Goal: Task Accomplishment & Management: Complete application form

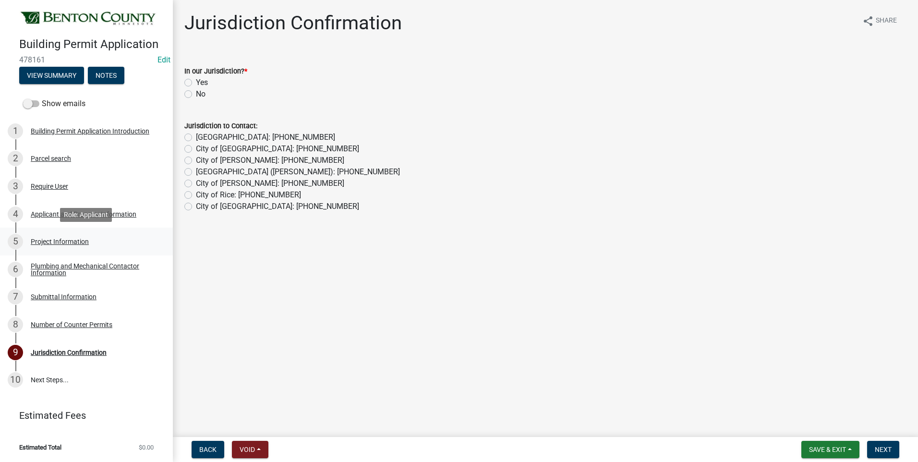
click at [68, 238] on div "Project Information" at bounding box center [60, 241] width 58 height 7
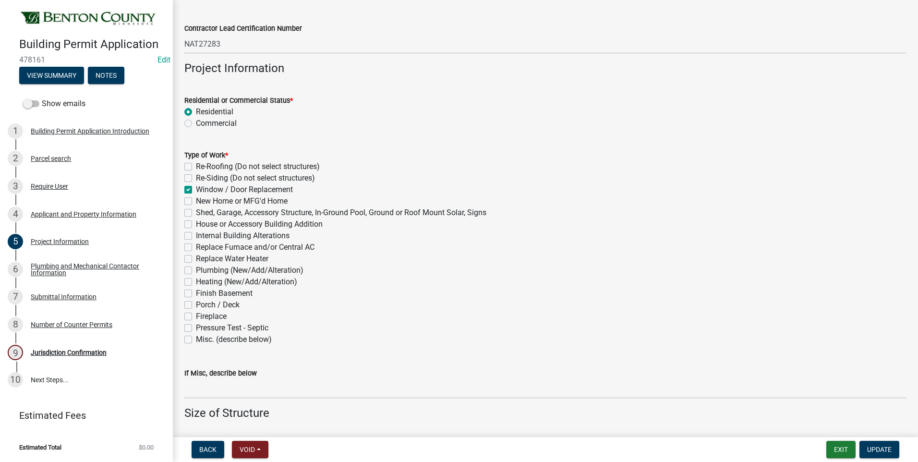
scroll to position [384, 0]
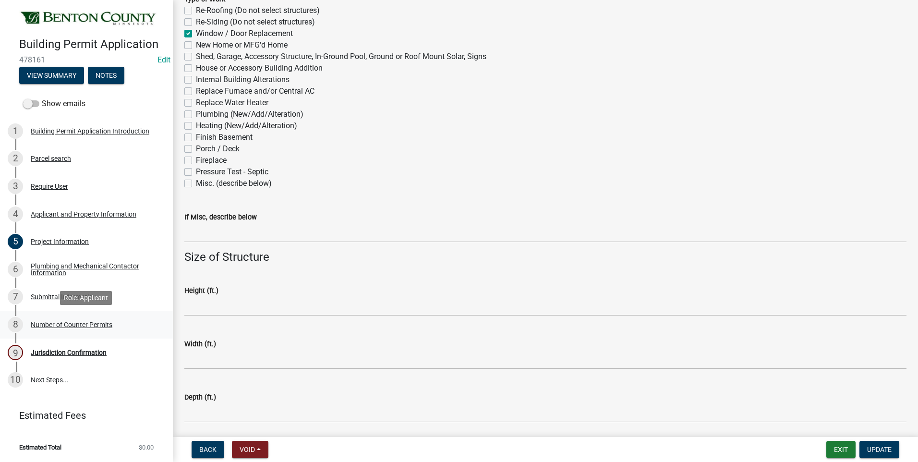
click at [62, 324] on div "Number of Counter Permits" at bounding box center [72, 324] width 82 height 7
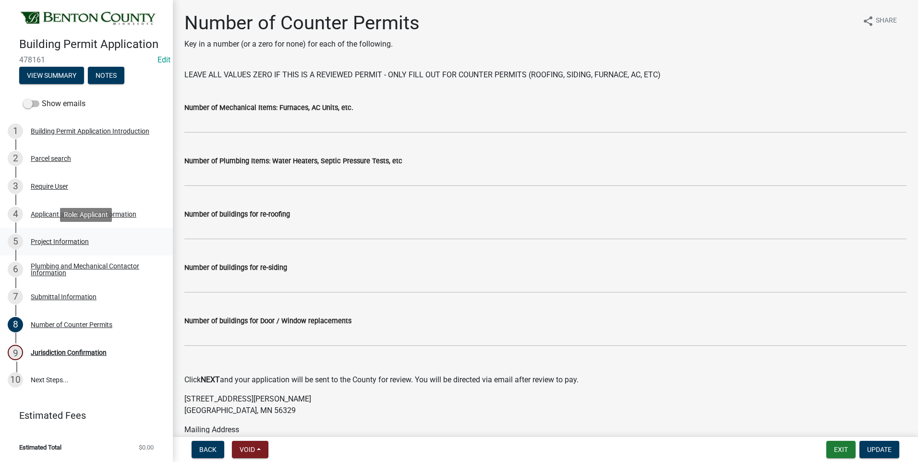
click at [55, 242] on div "Project Information" at bounding box center [60, 241] width 58 height 7
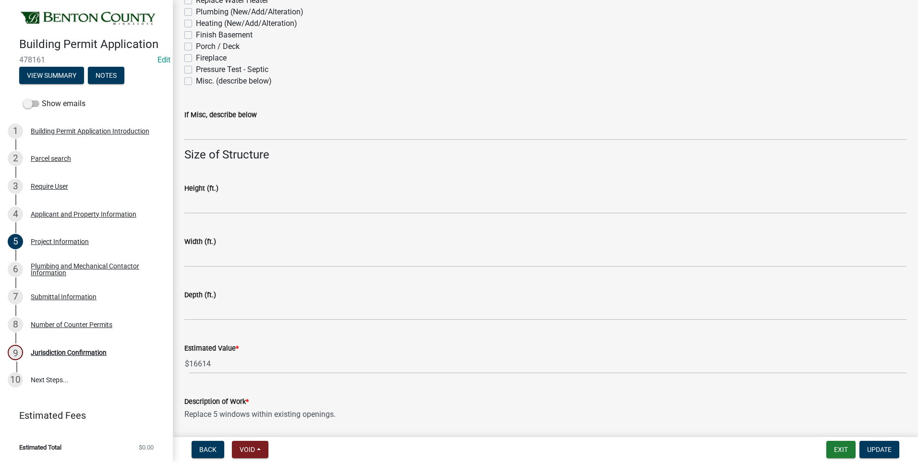
scroll to position [551, 0]
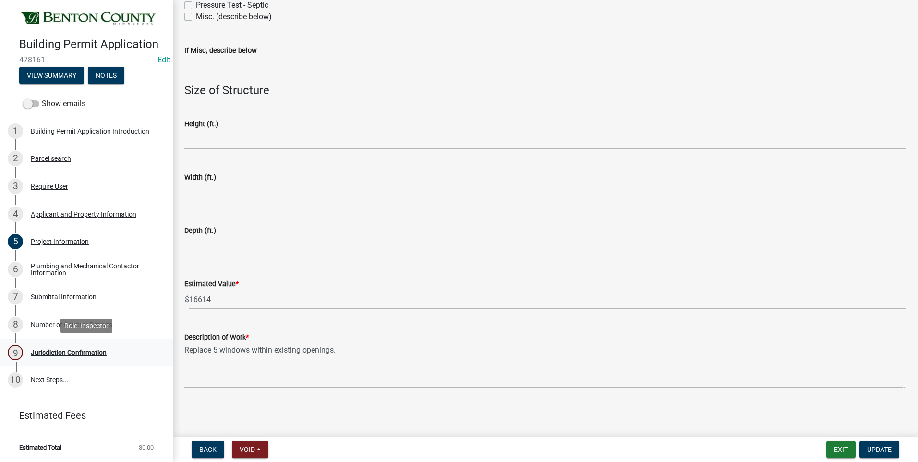
click at [88, 352] on div "Jurisdiction Confirmation" at bounding box center [69, 352] width 76 height 7
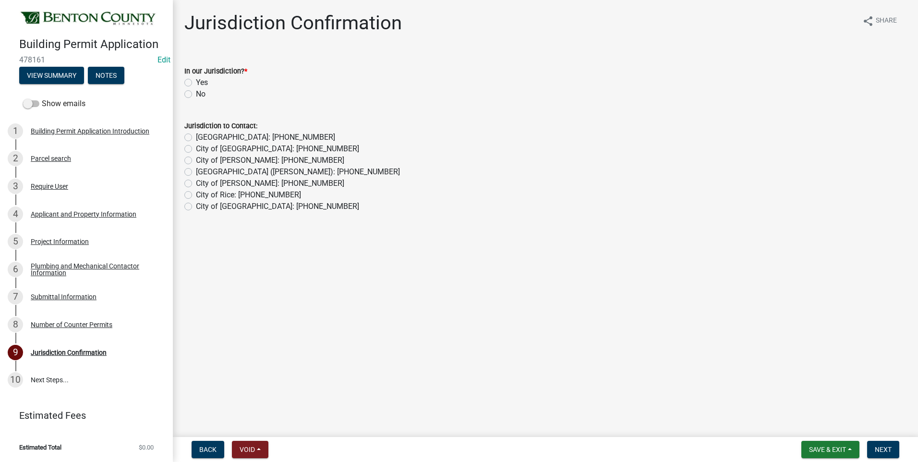
click at [196, 82] on label "Yes" at bounding box center [202, 83] width 12 height 12
click at [196, 82] on input "Yes" at bounding box center [199, 80] width 6 height 6
radio input "true"
click at [883, 449] on span "Next" at bounding box center [883, 449] width 17 height 8
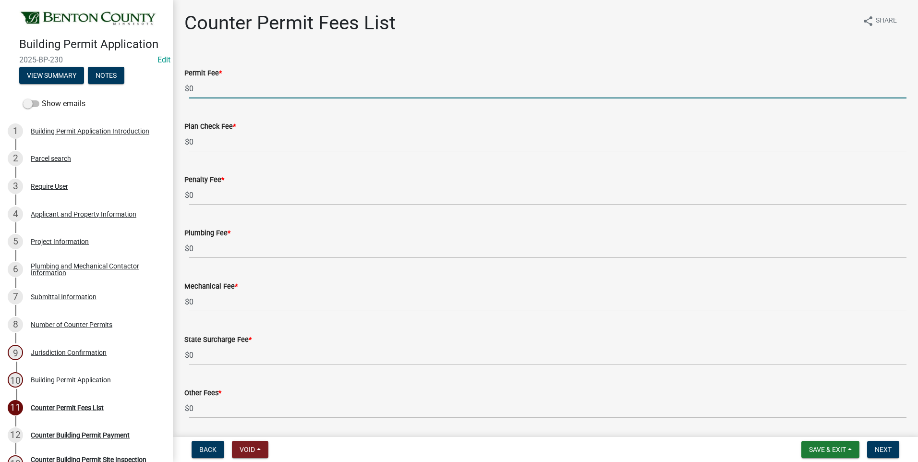
click at [188, 88] on div "$ 0" at bounding box center [545, 89] width 722 height 20
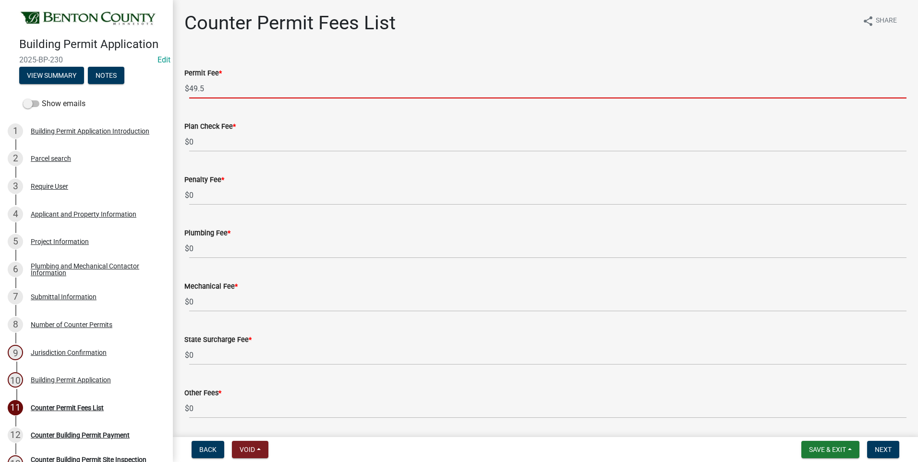
type input "49.5"
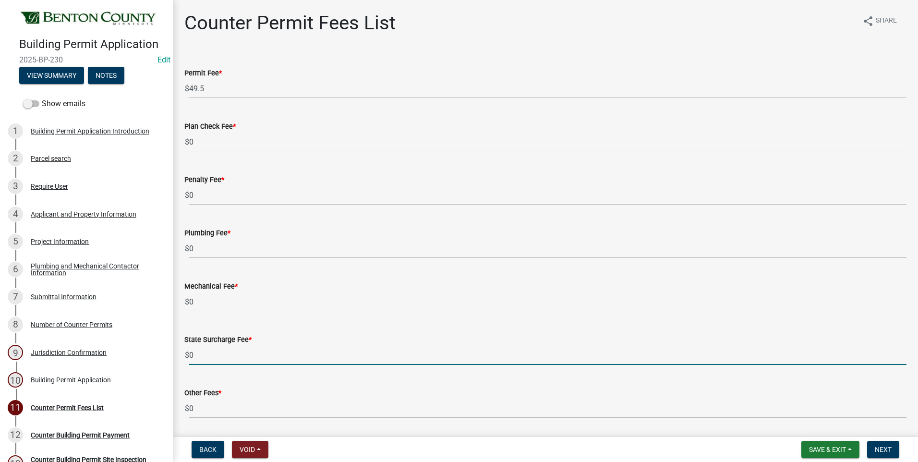
click at [192, 356] on input "0" at bounding box center [547, 355] width 717 height 20
type input "1"
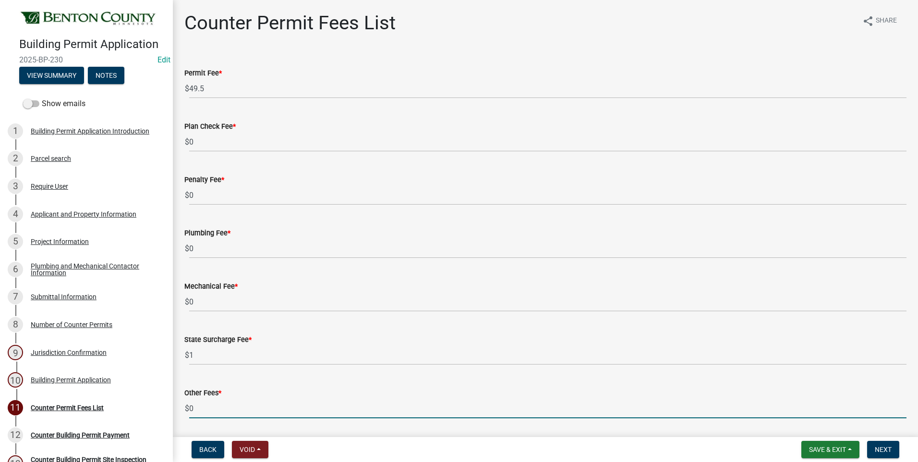
click at [220, 408] on input "0" at bounding box center [547, 408] width 717 height 20
click at [880, 448] on span "Next" at bounding box center [883, 449] width 17 height 8
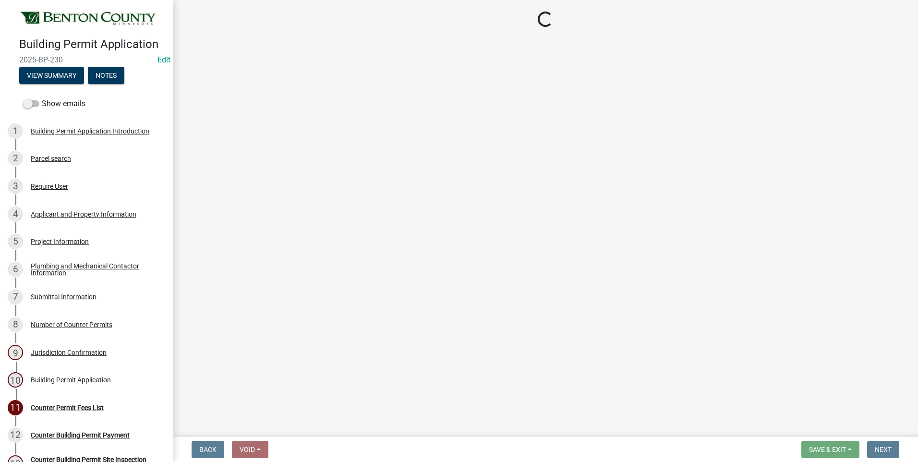
select select "3: 3"
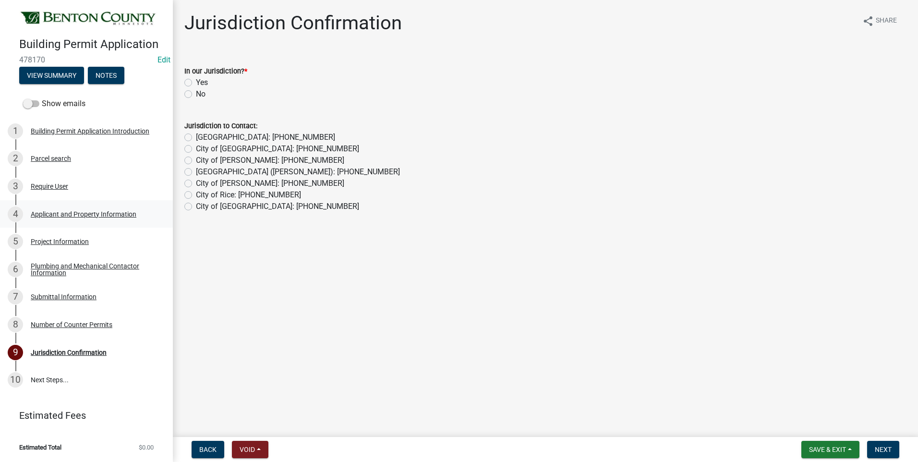
click at [62, 215] on div "Applicant and Property Information" at bounding box center [84, 214] width 106 height 7
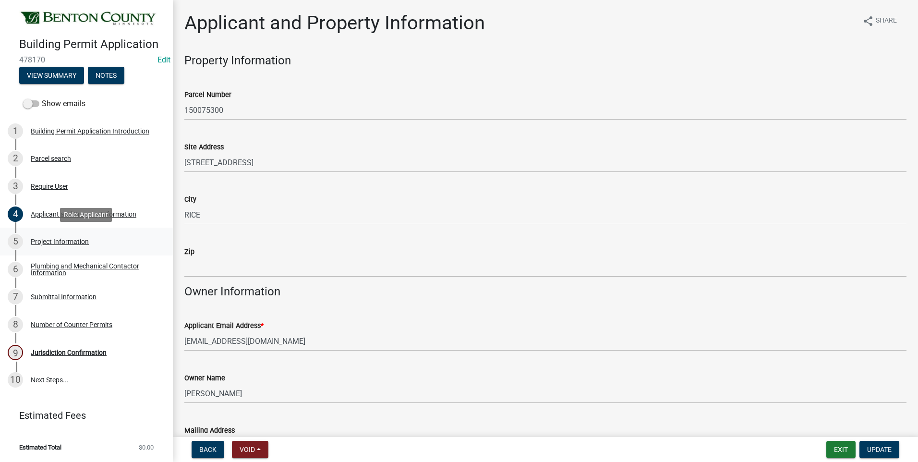
click at [64, 243] on div "Project Information" at bounding box center [60, 241] width 58 height 7
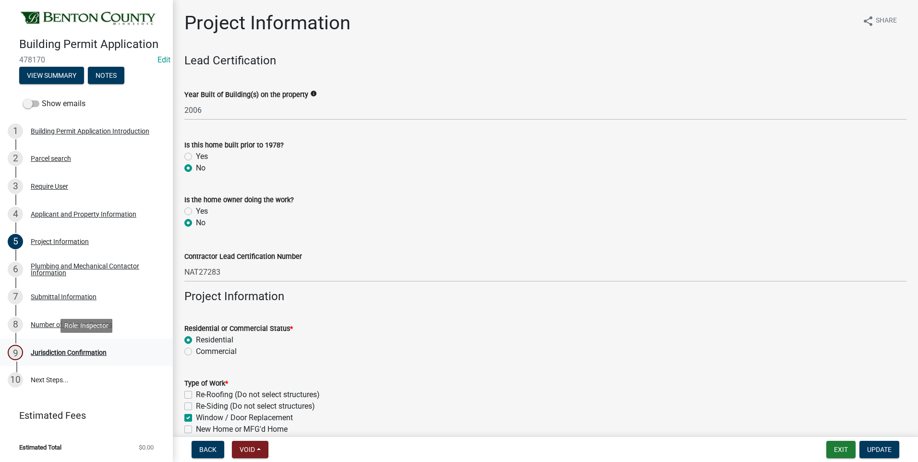
click at [87, 352] on div "Jurisdiction Confirmation" at bounding box center [69, 352] width 76 height 7
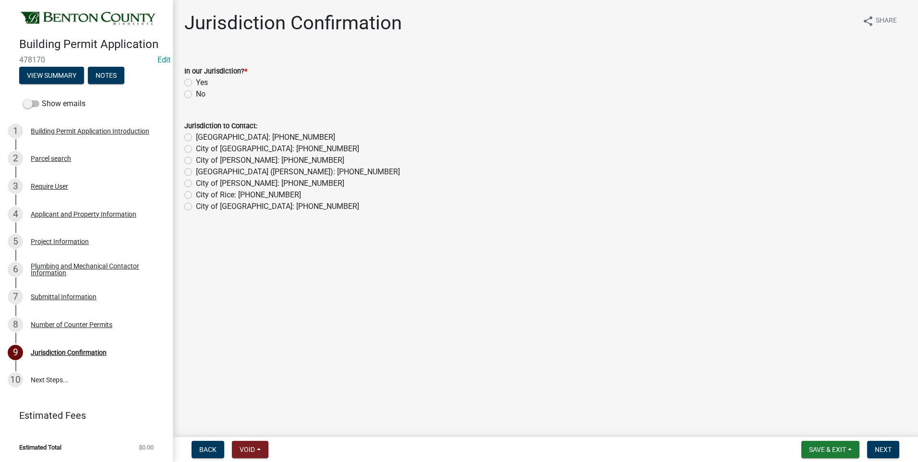
click at [196, 93] on label "No" at bounding box center [201, 94] width 10 height 12
click at [196, 93] on input "No" at bounding box center [199, 91] width 6 height 6
radio input "true"
click at [196, 194] on label "City of Rice: [PHONE_NUMBER]" at bounding box center [248, 195] width 105 height 12
click at [196, 194] on input "City of Rice: [PHONE_NUMBER]" at bounding box center [199, 192] width 6 height 6
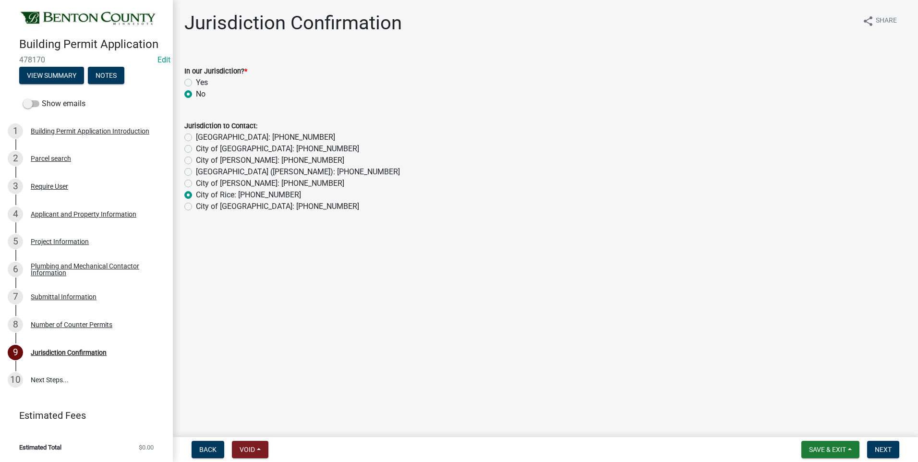
radio input "true"
click at [887, 449] on span "Next" at bounding box center [883, 449] width 17 height 8
click at [196, 94] on label "No" at bounding box center [201, 94] width 10 height 12
click at [196, 94] on input "No" at bounding box center [199, 91] width 6 height 6
radio input "true"
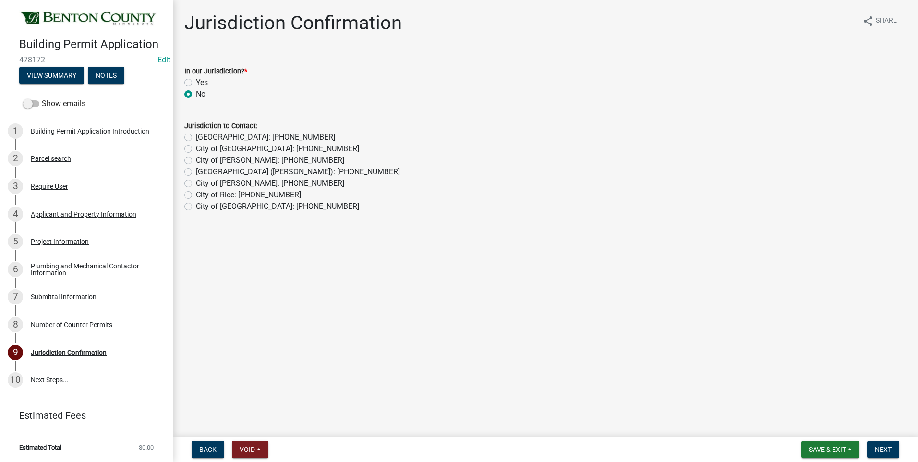
click at [196, 193] on label "City of Rice: [PHONE_NUMBER]" at bounding box center [248, 195] width 105 height 12
click at [196, 193] on input "City of Rice: [PHONE_NUMBER]" at bounding box center [199, 192] width 6 height 6
radio input "true"
click at [887, 448] on span "Next" at bounding box center [883, 449] width 17 height 8
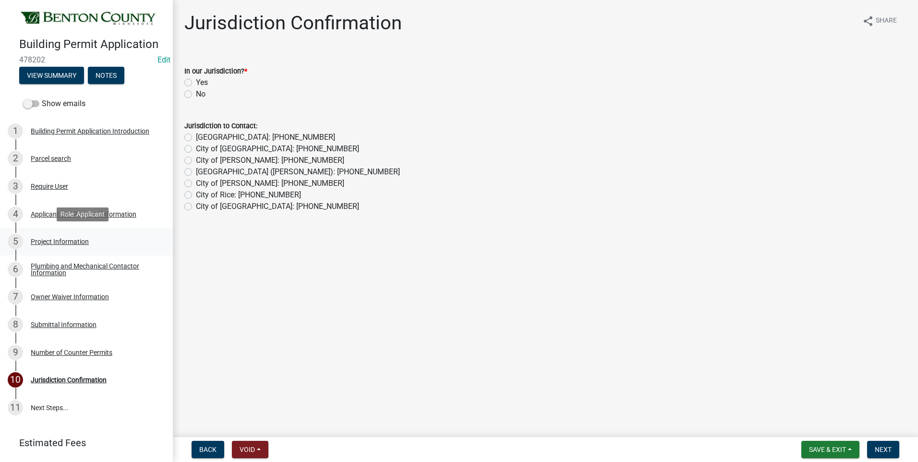
click at [71, 240] on div "Project Information" at bounding box center [60, 241] width 58 height 7
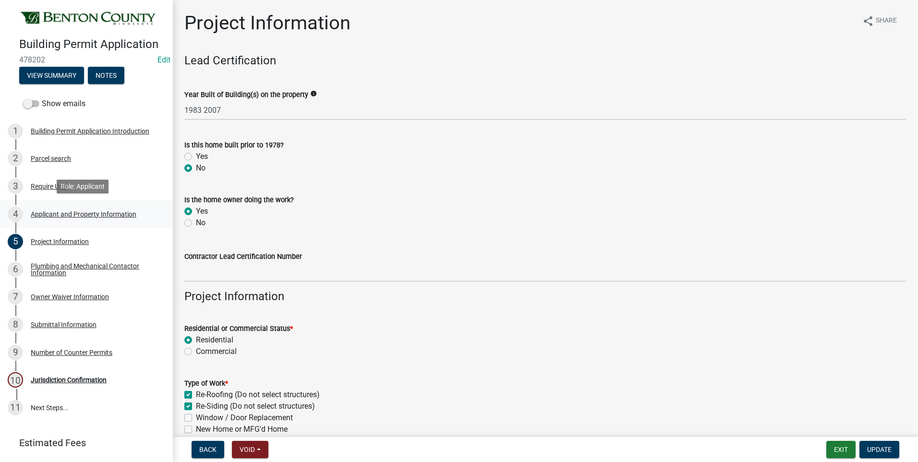
click at [95, 212] on div "Applicant and Property Information" at bounding box center [84, 214] width 106 height 7
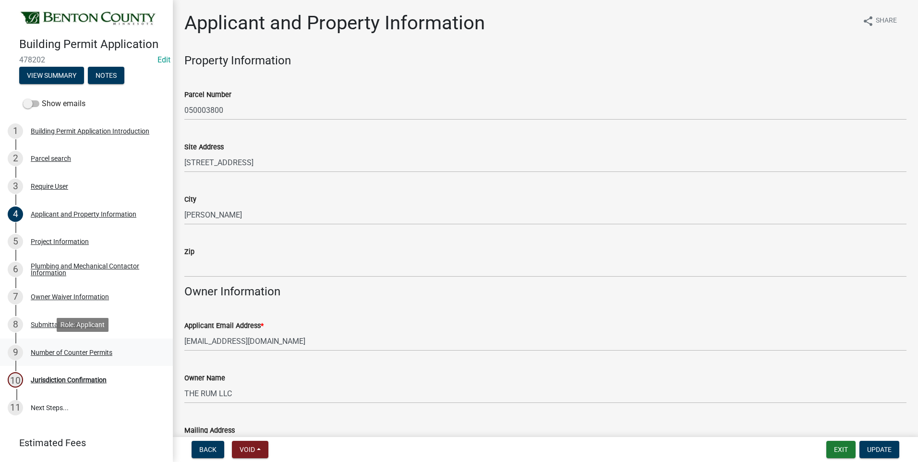
click at [59, 354] on div "Number of Counter Permits" at bounding box center [72, 352] width 82 height 7
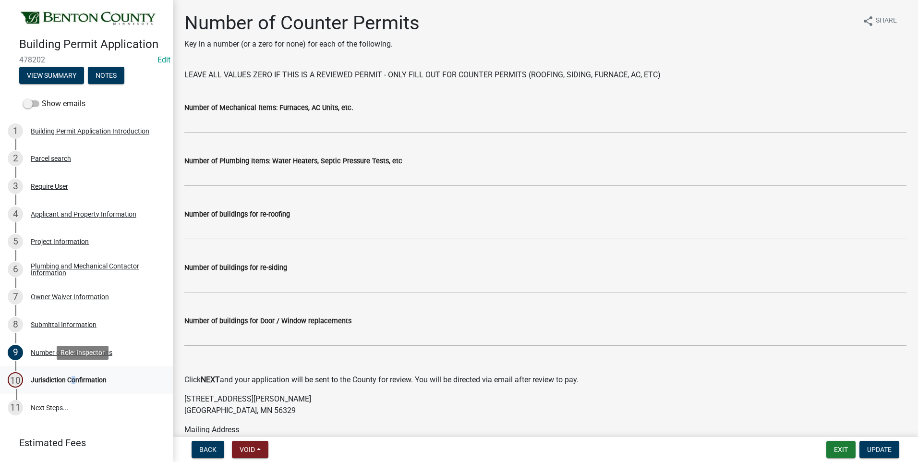
click at [70, 380] on div "Jurisdiction Confirmation" at bounding box center [69, 379] width 76 height 7
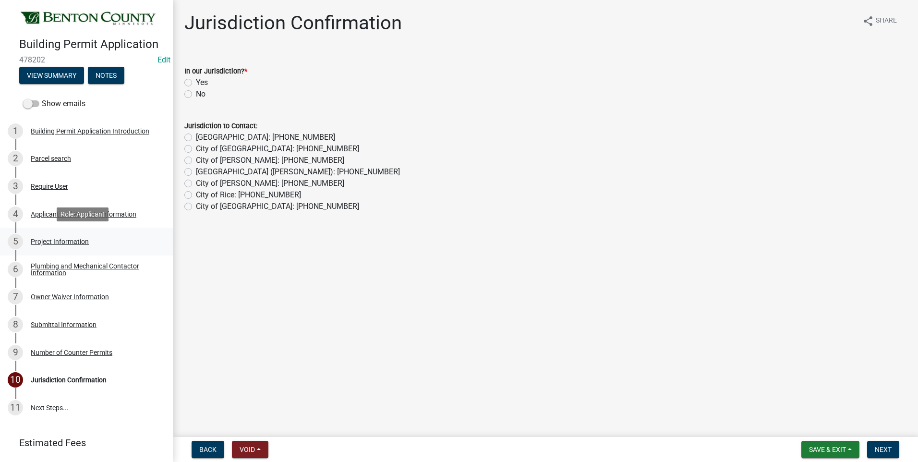
click at [66, 239] on div "Project Information" at bounding box center [60, 241] width 58 height 7
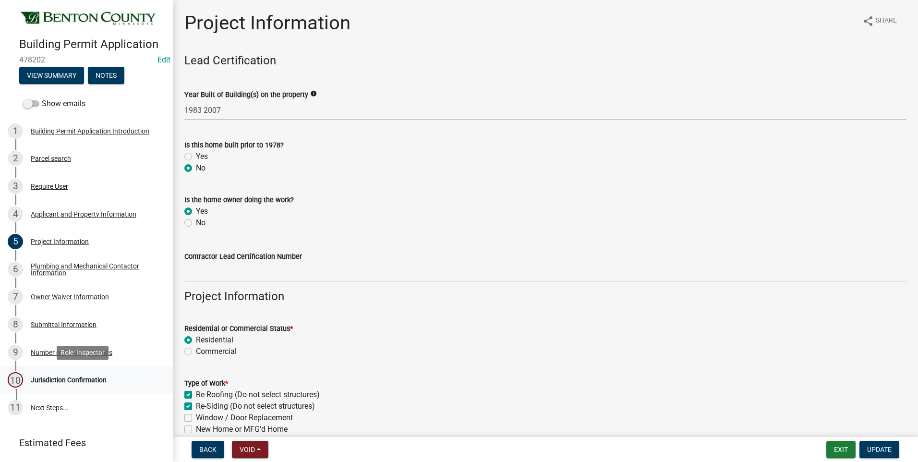
click at [56, 378] on div "Jurisdiction Confirmation" at bounding box center [69, 379] width 76 height 7
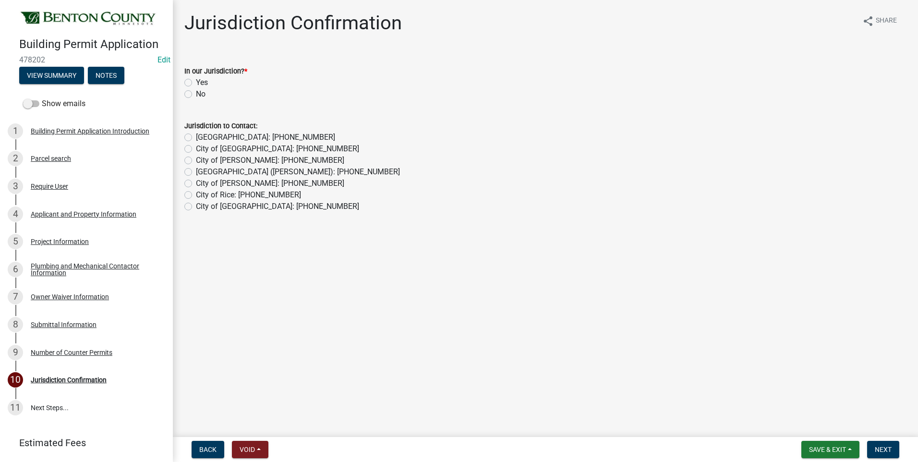
click at [196, 83] on label "Yes" at bounding box center [202, 83] width 12 height 12
click at [196, 83] on input "Yes" at bounding box center [199, 80] width 6 height 6
radio input "true"
click at [877, 447] on span "Next" at bounding box center [883, 449] width 17 height 8
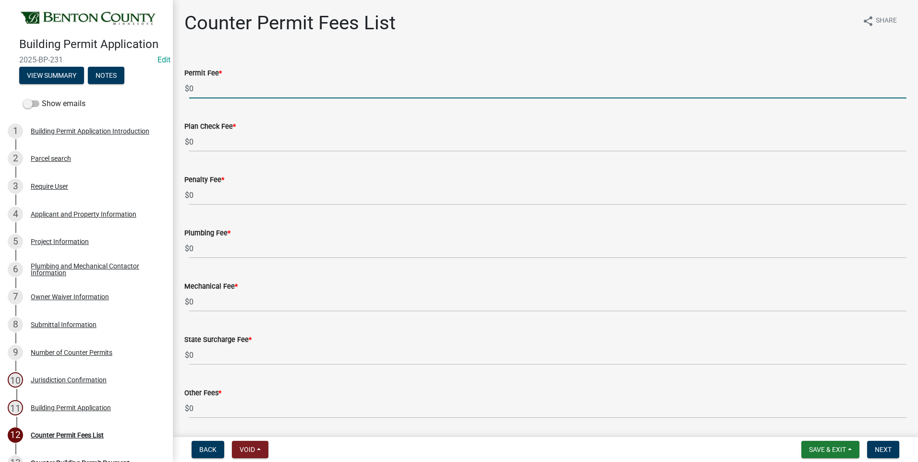
click at [192, 88] on input "0" at bounding box center [547, 89] width 717 height 20
type input "099"
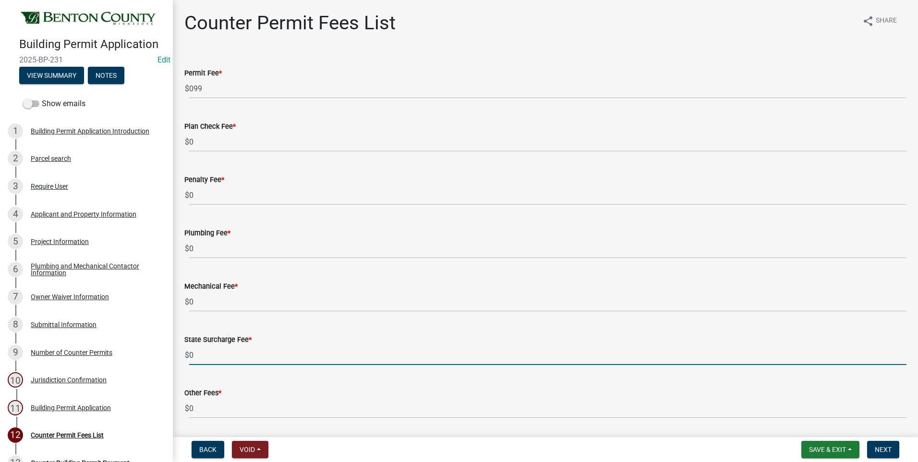
click at [191, 356] on input "0" at bounding box center [547, 355] width 717 height 20
type input "2"
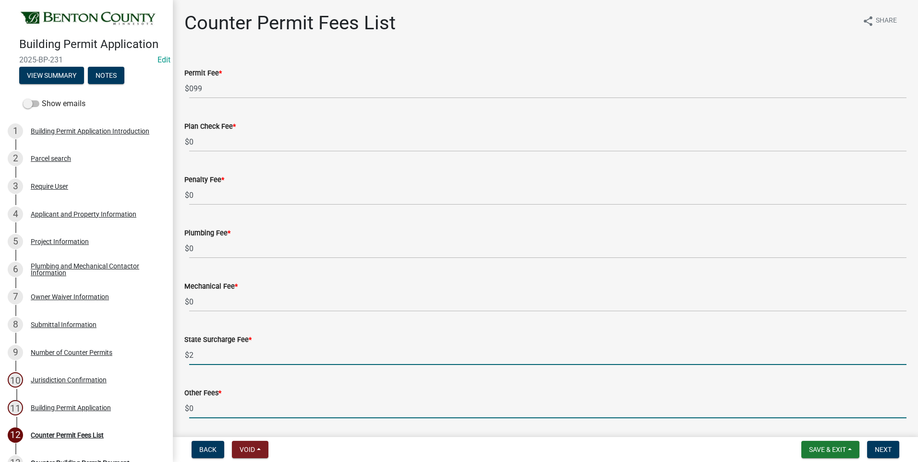
click at [216, 405] on input "0" at bounding box center [547, 408] width 717 height 20
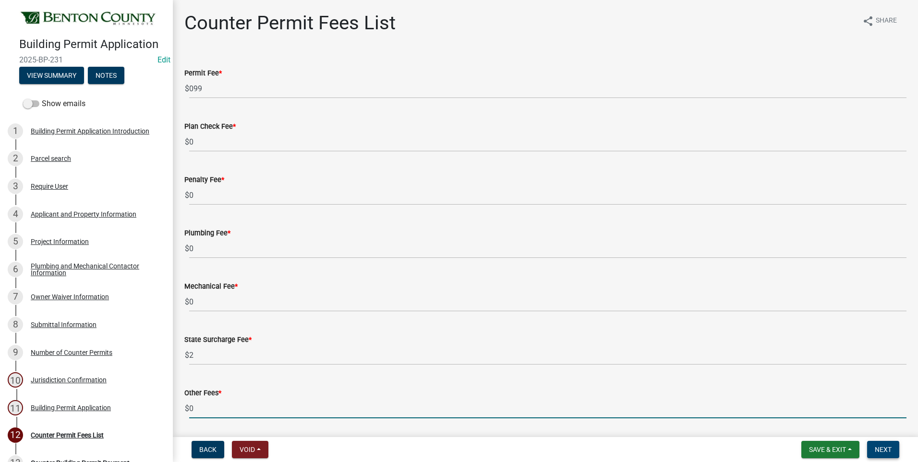
click at [887, 447] on span "Next" at bounding box center [883, 449] width 17 height 8
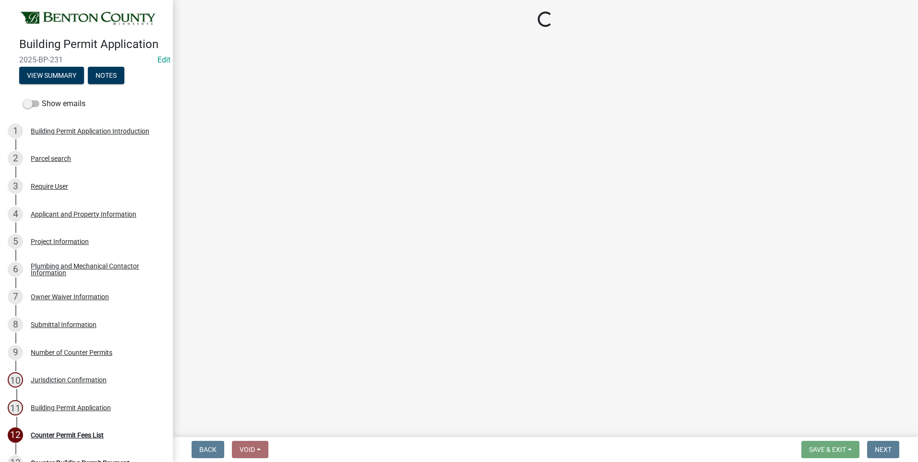
select select "3: 3"
